Goal: Navigation & Orientation: Find specific page/section

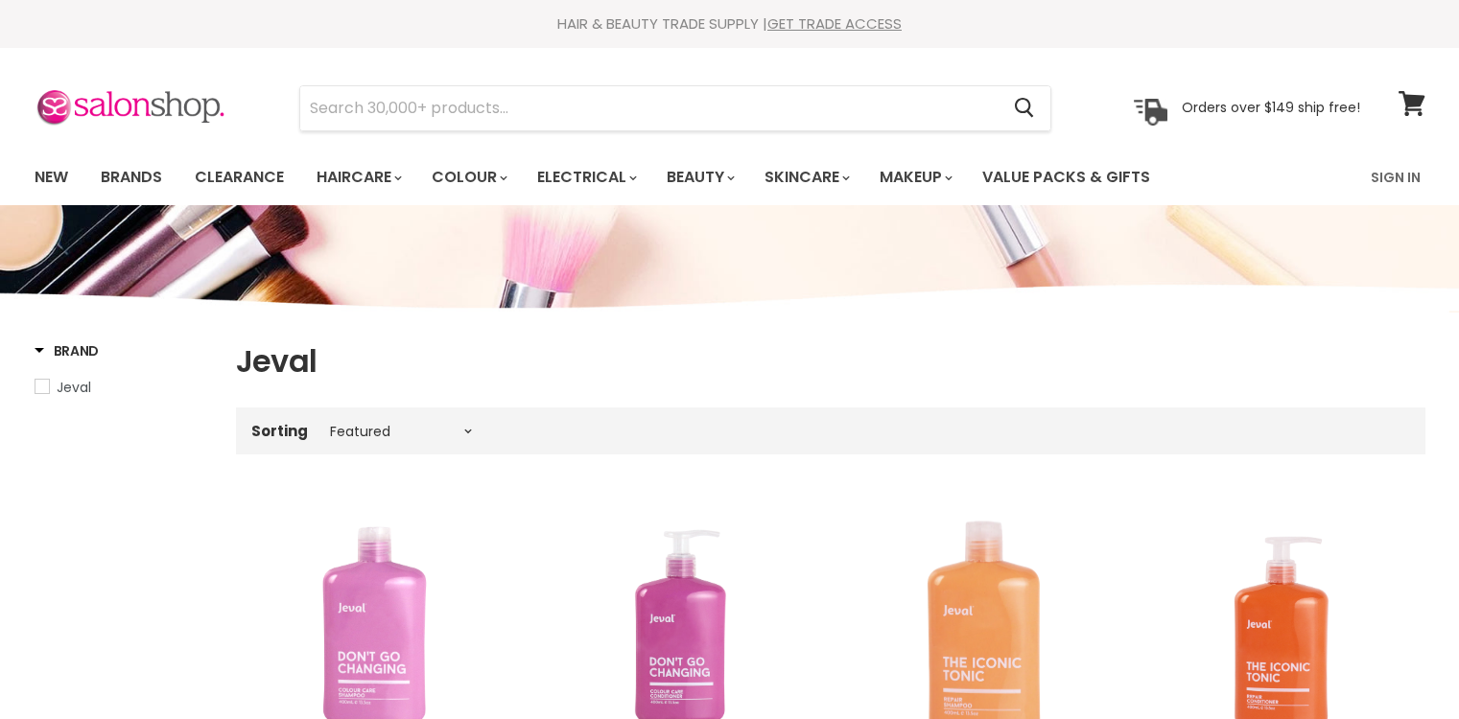
select select "manual"
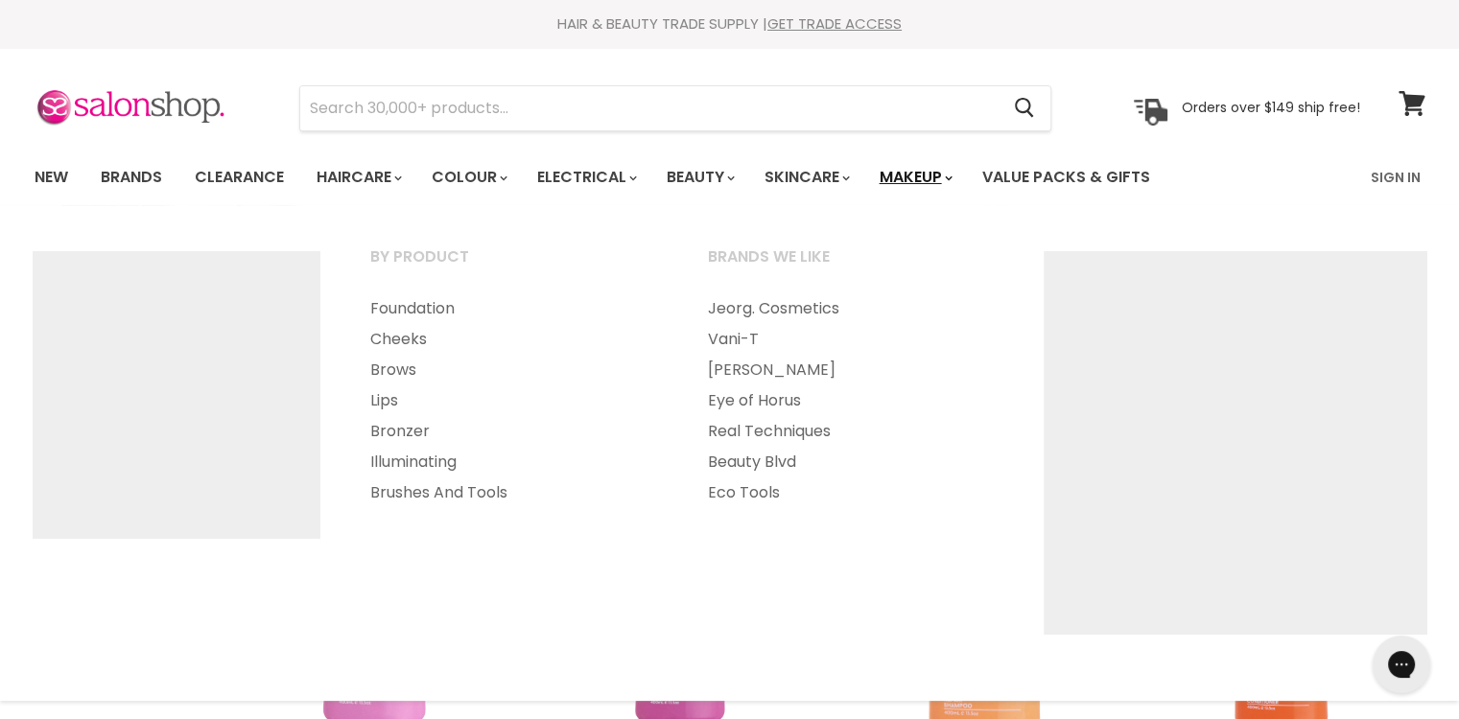
click at [949, 168] on link "Makeup" at bounding box center [914, 177] width 99 height 40
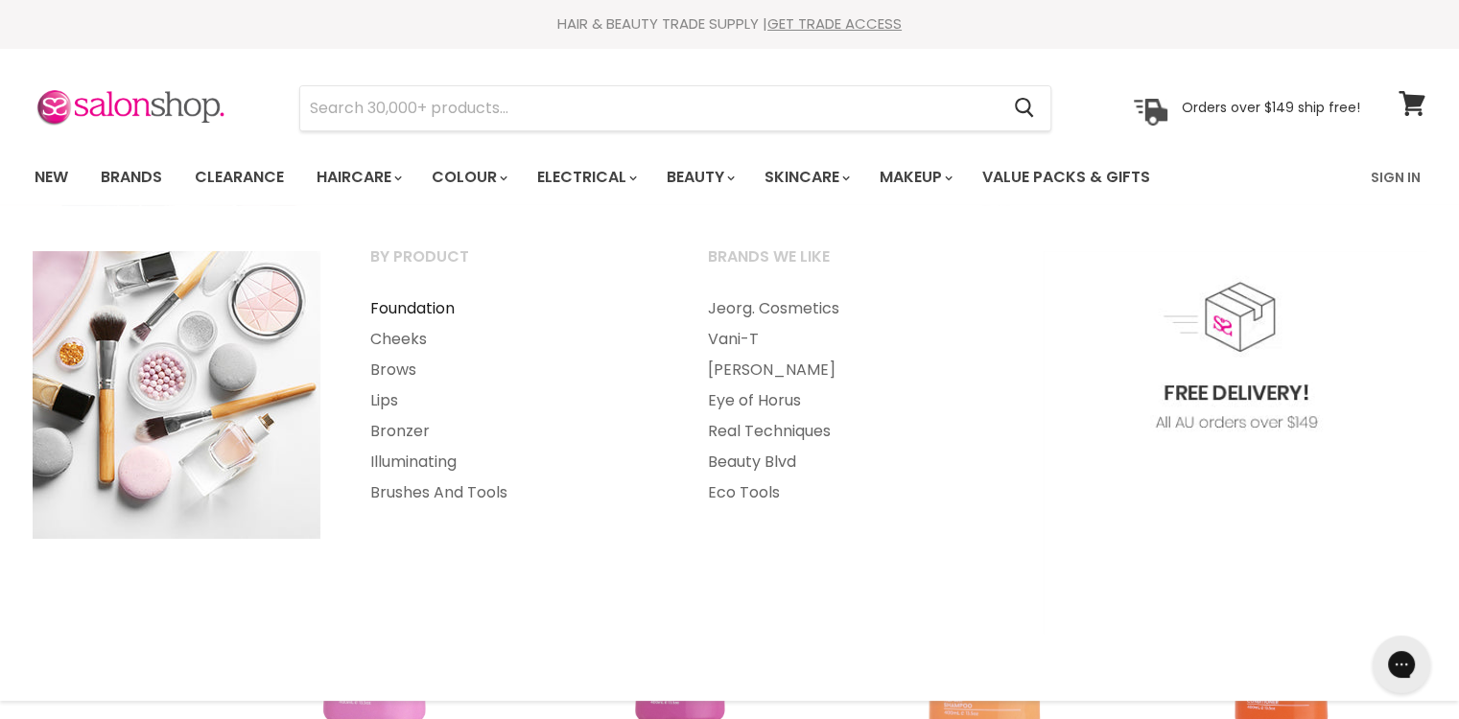
click at [423, 308] on link "Foundation" at bounding box center [513, 309] width 334 height 31
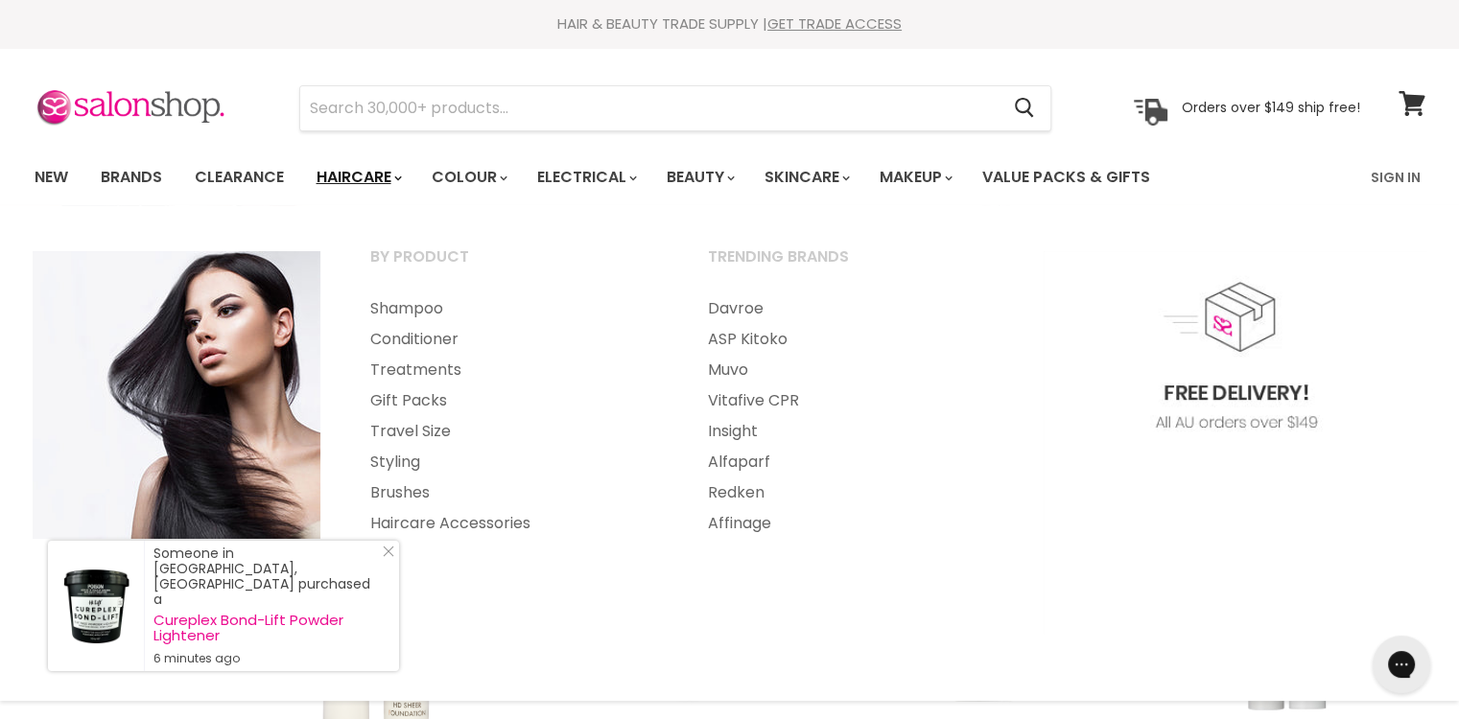
click at [402, 179] on link "Haircare" at bounding box center [357, 177] width 111 height 40
click at [437, 529] on link "Haircare Accessories" at bounding box center [513, 523] width 334 height 31
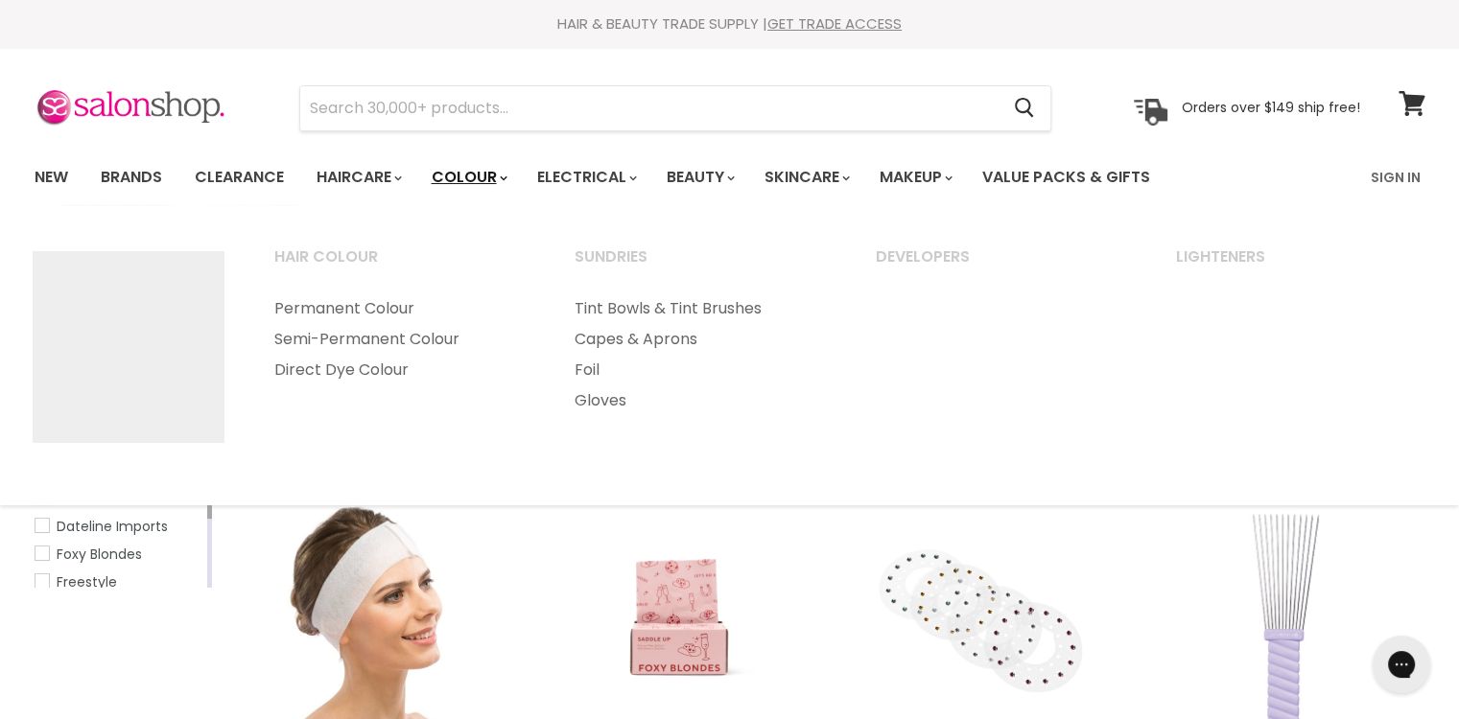
click at [453, 164] on link "Colour" at bounding box center [468, 177] width 102 height 40
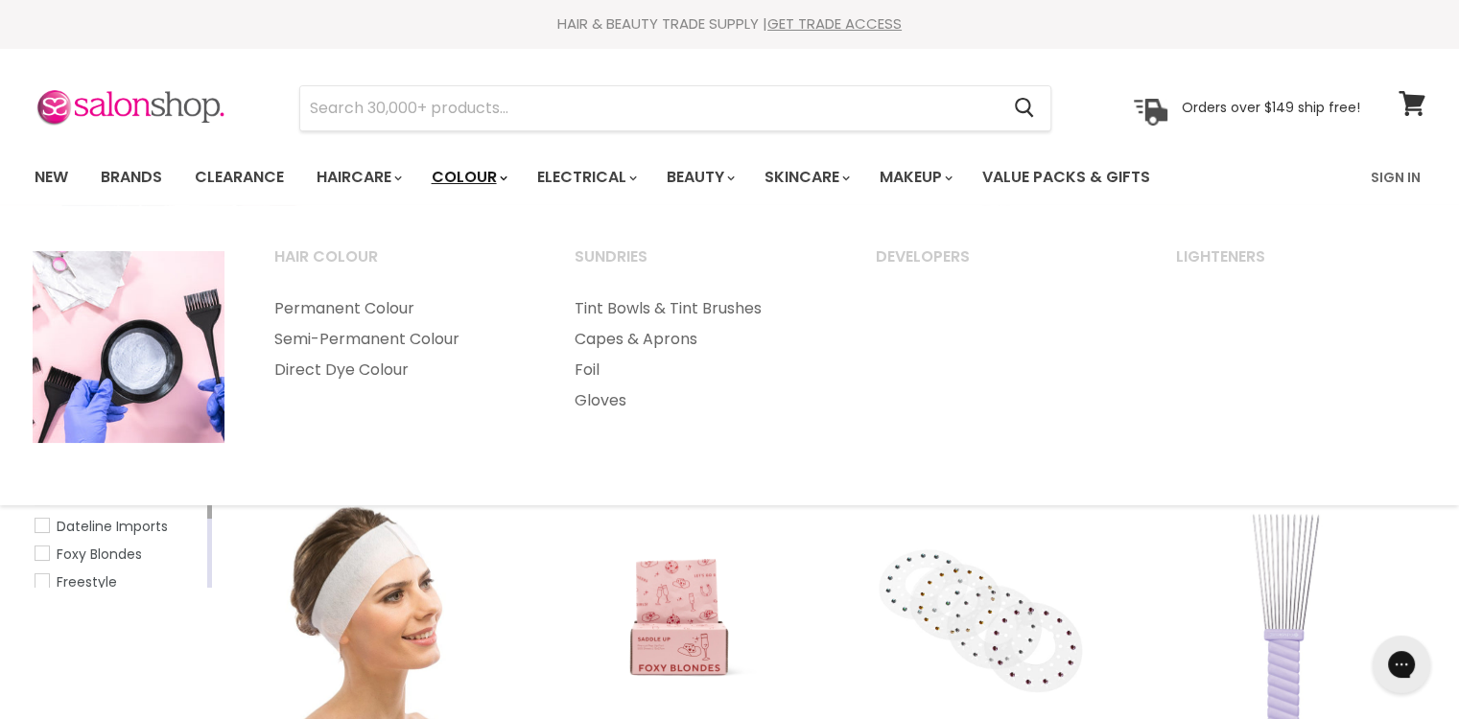
click at [457, 170] on link "Colour" at bounding box center [468, 177] width 102 height 40
